Goal: Contribute content

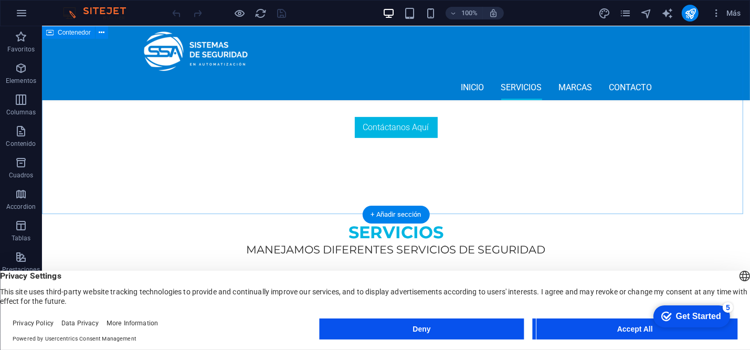
scroll to position [477, 0]
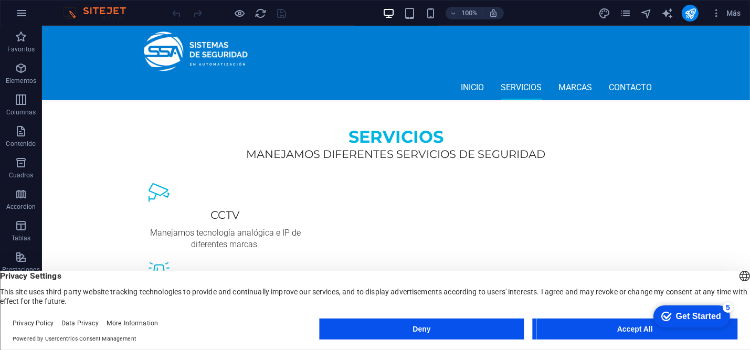
click at [592, 326] on button "Accept All" at bounding box center [635, 328] width 205 height 21
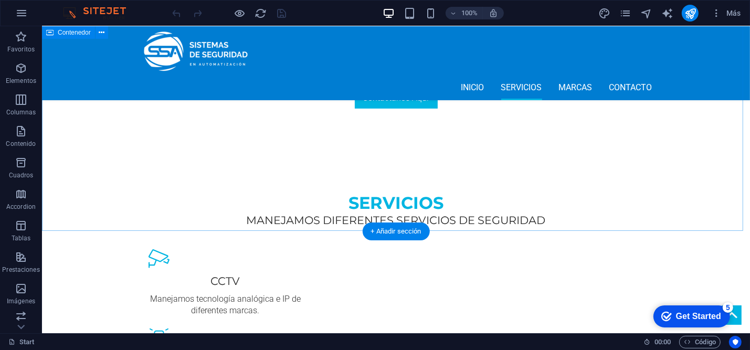
scroll to position [334, 0]
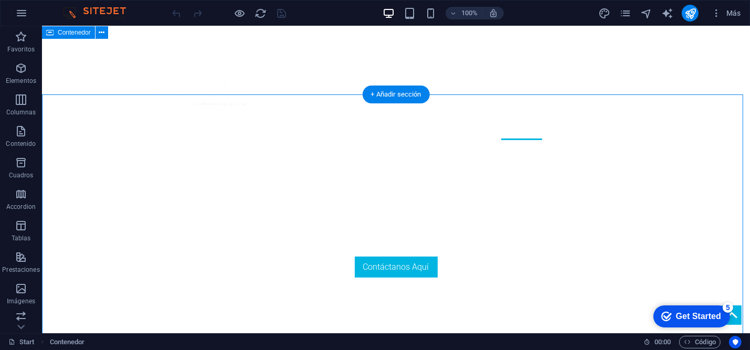
scroll to position [238, 0]
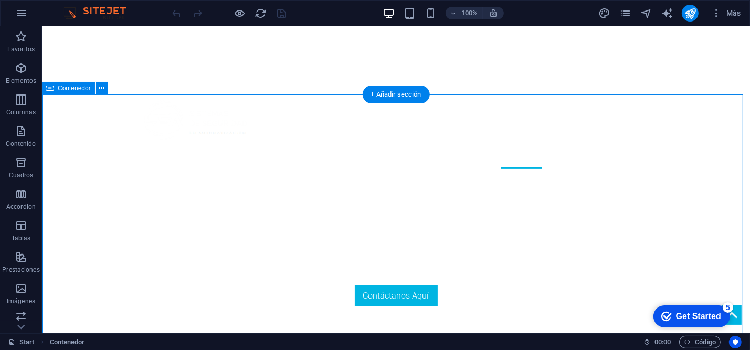
click at [97, 90] on button at bounding box center [101, 88] width 13 height 13
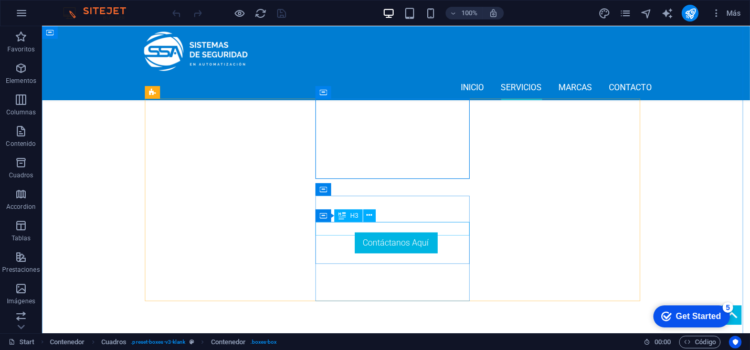
scroll to position [334, 0]
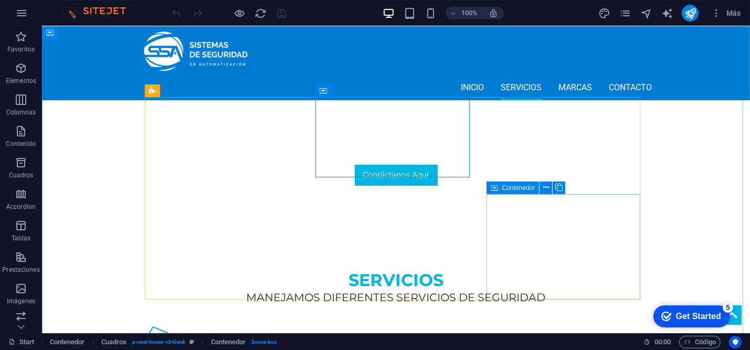
click at [556, 186] on icon at bounding box center [558, 187] width 7 height 11
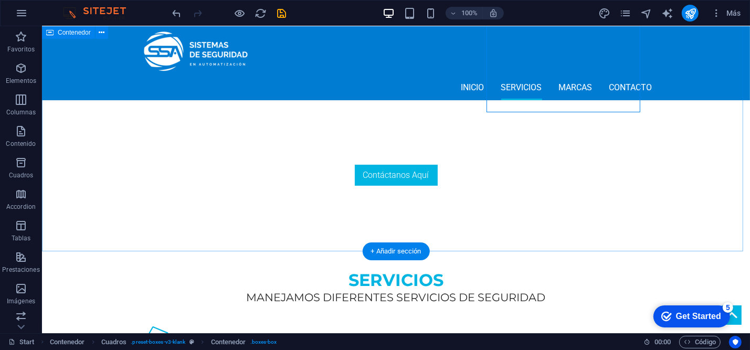
scroll to position [525, 0]
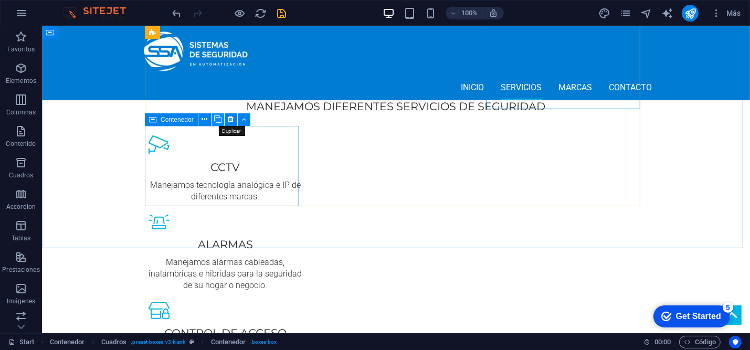
click at [222, 123] on button at bounding box center [217, 119] width 13 height 13
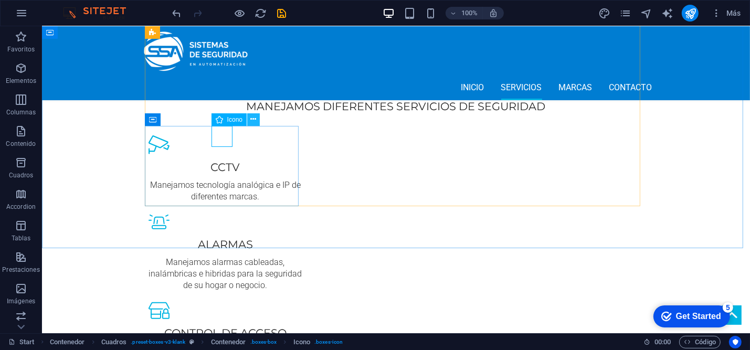
click at [249, 118] on button at bounding box center [253, 119] width 13 height 13
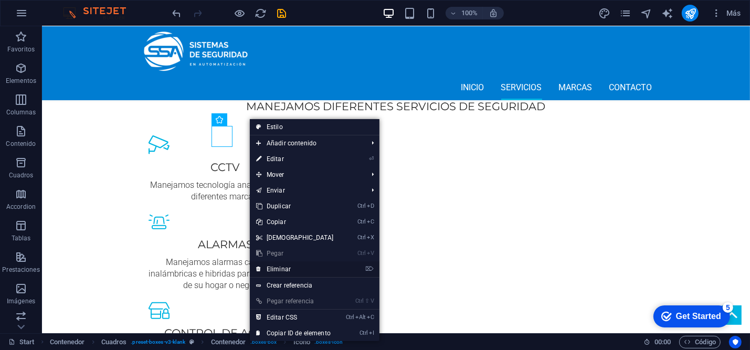
click at [279, 271] on link "⌦ Eliminar" at bounding box center [295, 269] width 90 height 16
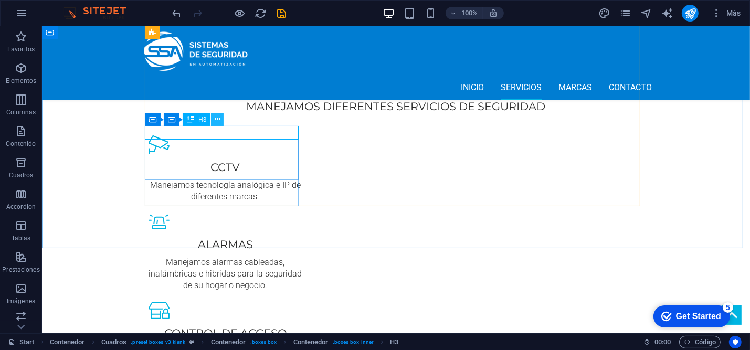
click at [215, 124] on icon at bounding box center [218, 119] width 6 height 11
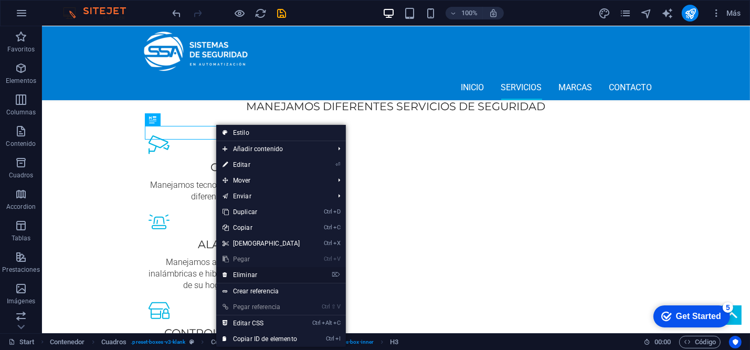
click at [256, 273] on link "⌦ Eliminar" at bounding box center [261, 275] width 90 height 16
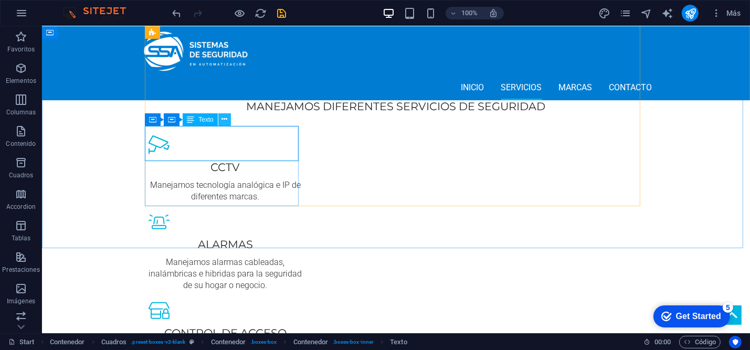
click at [221, 120] on icon at bounding box center [224, 119] width 6 height 11
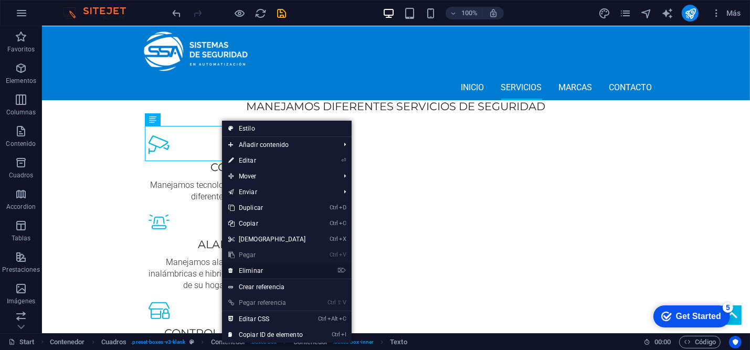
drag, startPoint x: 270, startPoint y: 270, endPoint x: 268, endPoint y: 224, distance: 46.8
click at [270, 270] on link "⌦ Eliminar" at bounding box center [267, 271] width 90 height 16
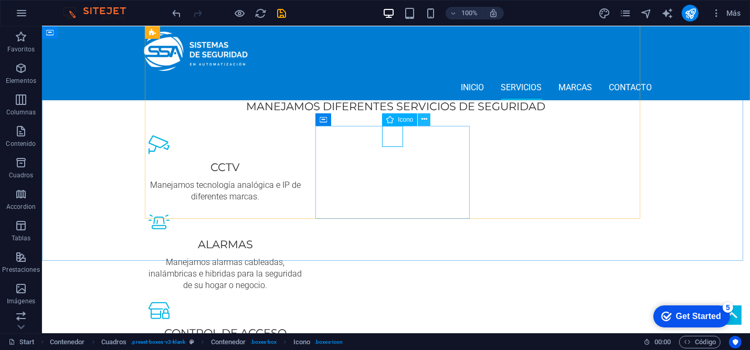
click at [419, 118] on button at bounding box center [424, 119] width 13 height 13
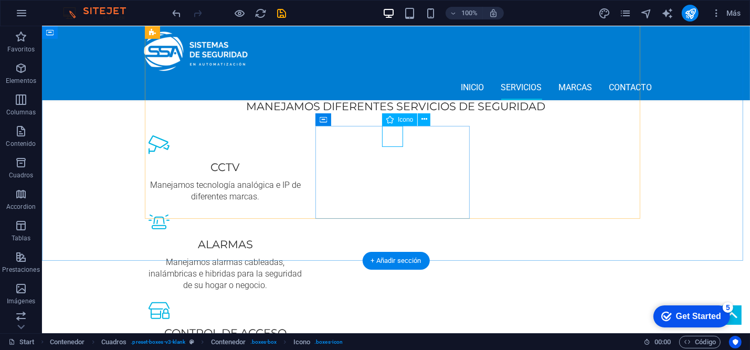
select select "xMidYMid"
select select "px"
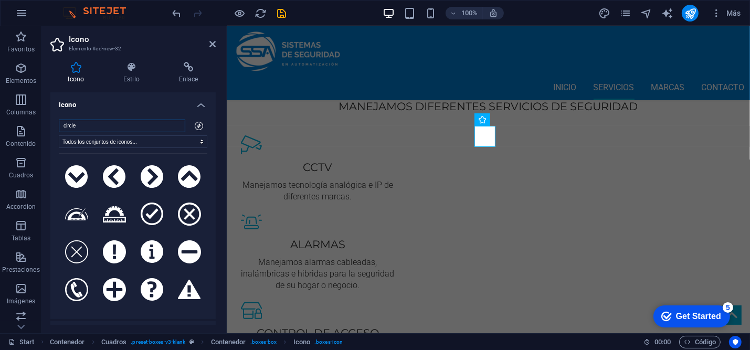
click at [164, 125] on input "circle" at bounding box center [122, 126] width 126 height 13
click at [176, 124] on input "circle" at bounding box center [122, 126] width 126 height 13
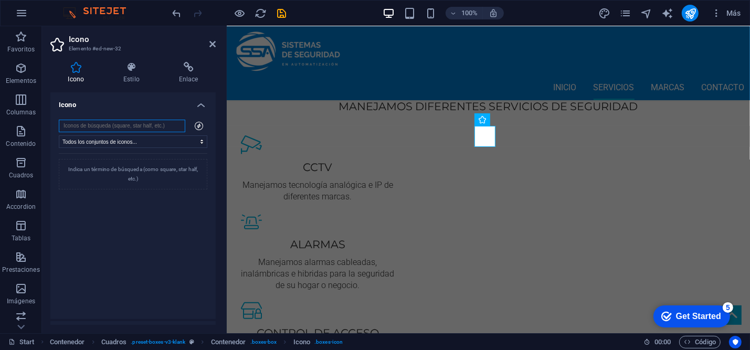
click at [166, 127] on input "search" at bounding box center [122, 126] width 126 height 13
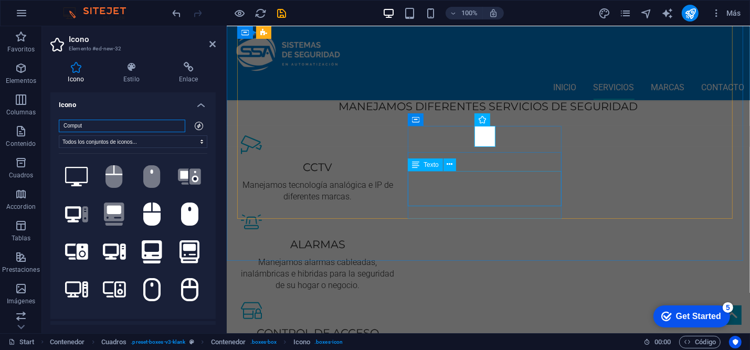
type input "Comput"
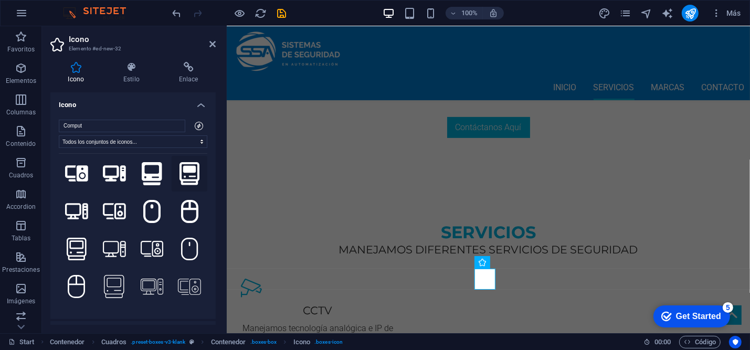
scroll to position [95, 0]
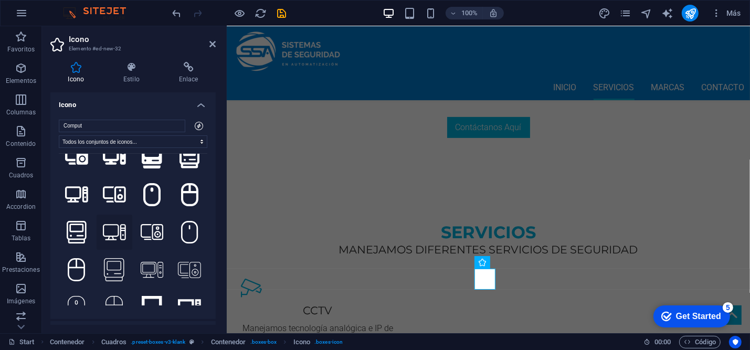
click at [115, 231] on icon at bounding box center [114, 232] width 23 height 16
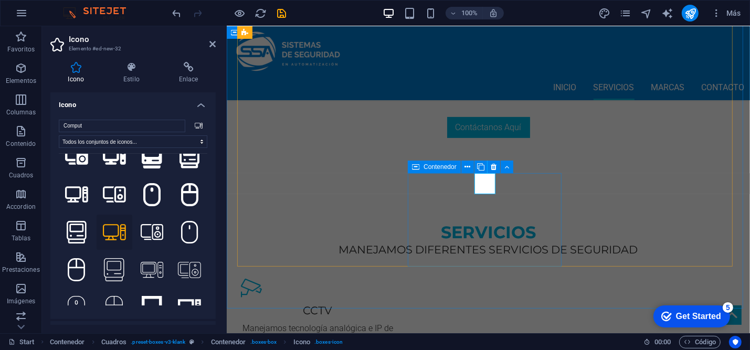
scroll to position [477, 0]
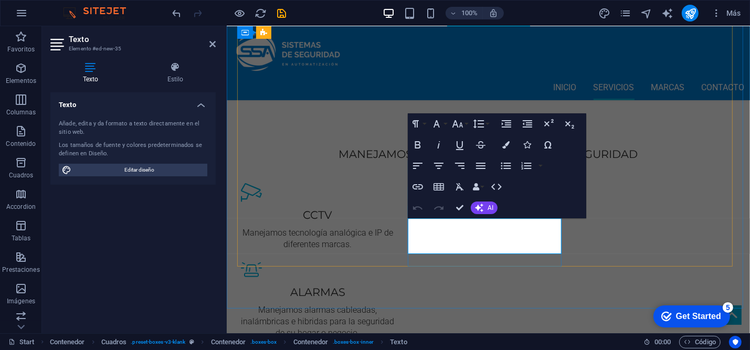
drag, startPoint x: 505, startPoint y: 249, endPoint x: 461, endPoint y: 229, distance: 48.6
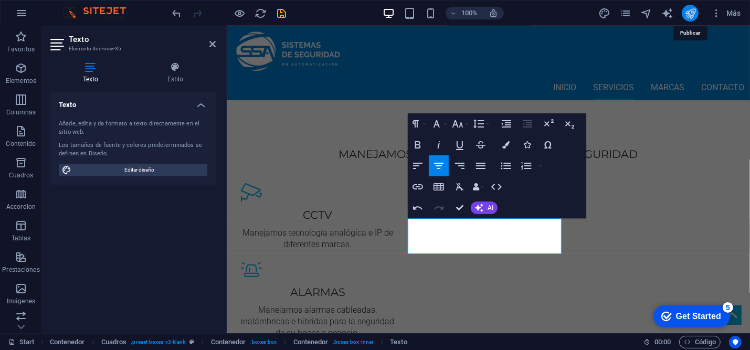
click at [693, 17] on icon "publish" at bounding box center [690, 13] width 12 height 12
